Goal: Task Accomplishment & Management: Manage account settings

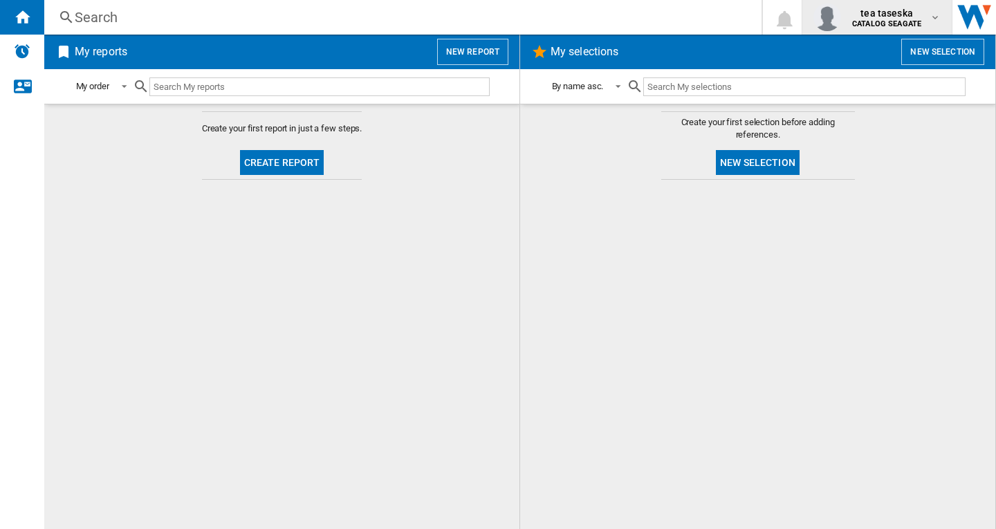
click at [913, 20] on b "CATALOG SEAGATE" at bounding box center [886, 23] width 69 height 9
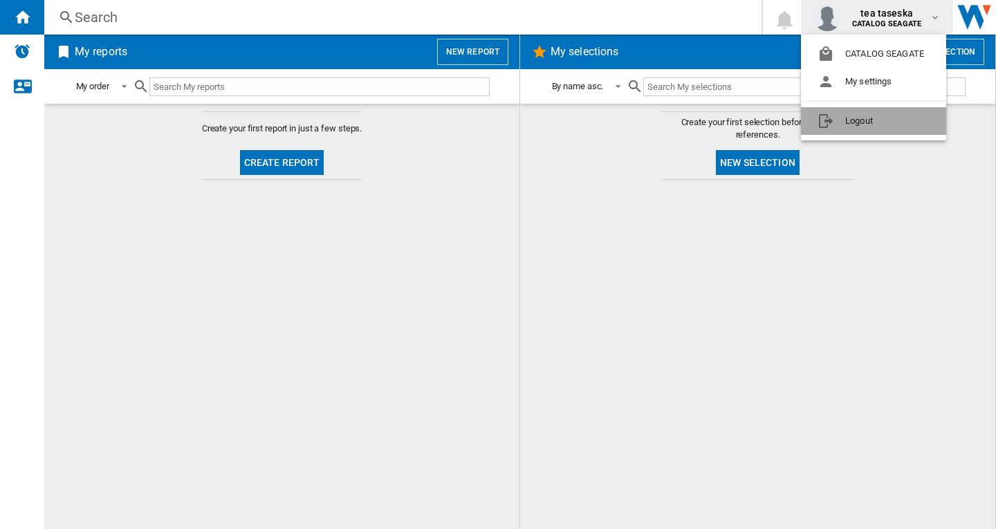
click at [881, 119] on button "Logout" at bounding box center [873, 121] width 145 height 28
